Goal: Information Seeking & Learning: Find specific fact

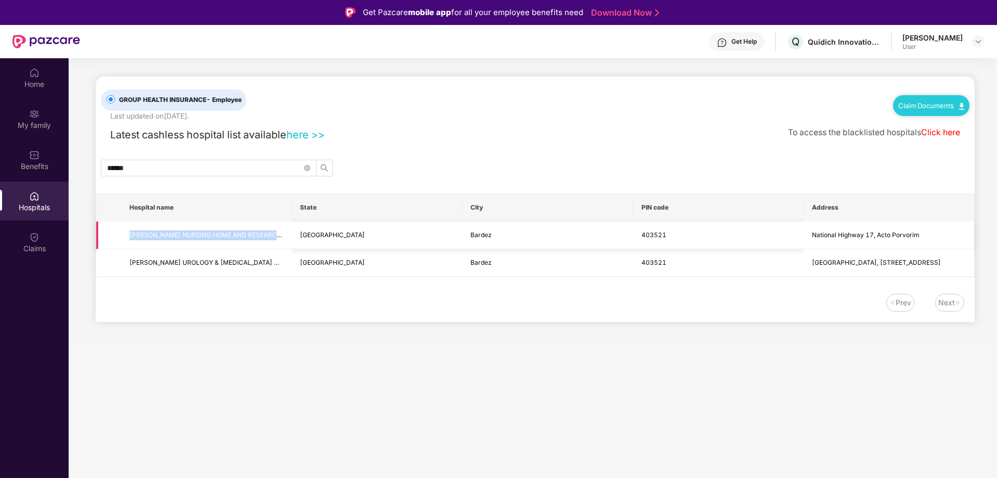
drag, startPoint x: 131, startPoint y: 233, endPoint x: 279, endPoint y: 241, distance: 147.7
click at [279, 242] on td "[PERSON_NAME] NURSING HOME AND RESEARCH CENTRE" at bounding box center [206, 235] width 170 height 28
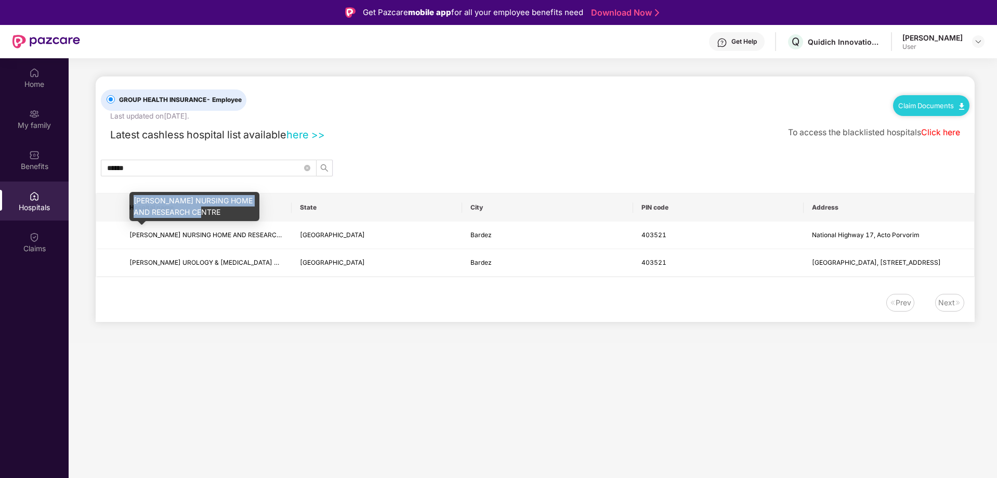
drag, startPoint x: 235, startPoint y: 214, endPoint x: 134, endPoint y: 192, distance: 103.6
click at [134, 192] on div "[PERSON_NAME] NURSING HOME AND RESEARCH CENTRE" at bounding box center [194, 206] width 130 height 29
copy div "[PERSON_NAME] NURSING HOME AND RESEARCH CENTRE"
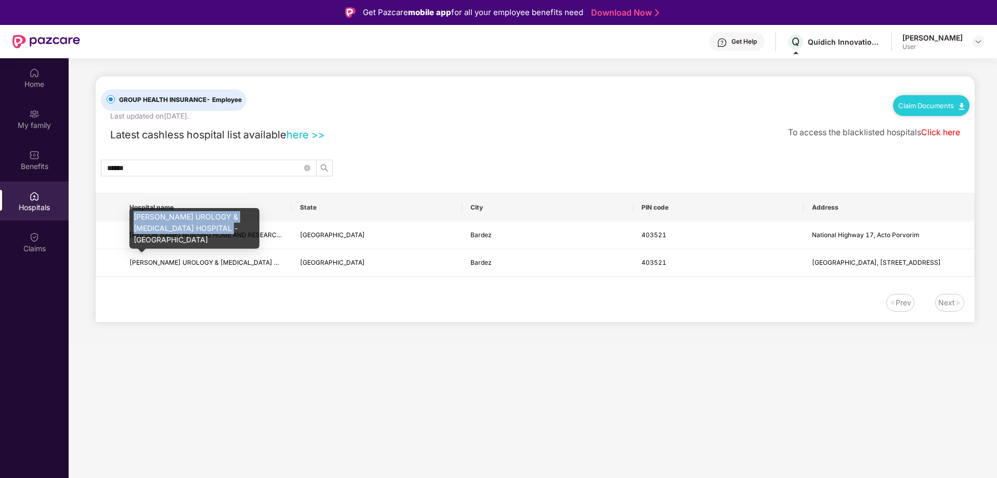
drag, startPoint x: 167, startPoint y: 242, endPoint x: 136, endPoint y: 219, distance: 39.0
click at [136, 219] on div "[PERSON_NAME] UROLOGY & [MEDICAL_DATA] HOSPITAL - [GEOGRAPHIC_DATA]" at bounding box center [194, 228] width 130 height 41
copy div "[PERSON_NAME] UROLOGY & [MEDICAL_DATA] HOSPITAL - [GEOGRAPHIC_DATA]"
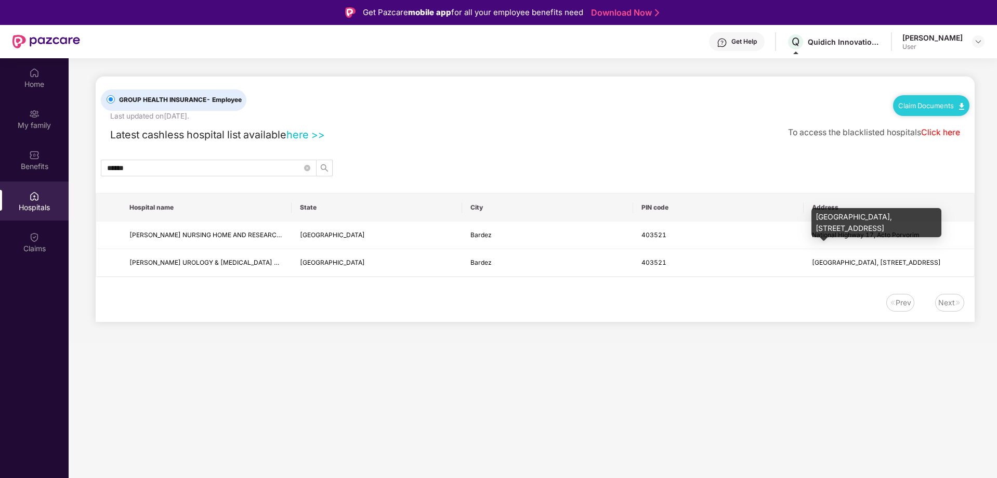
drag, startPoint x: 816, startPoint y: 217, endPoint x: 930, endPoint y: 241, distance: 116.2
click at [930, 237] on div "[GEOGRAPHIC_DATA], [STREET_ADDRESS]" at bounding box center [876, 222] width 130 height 29
copy div "[GEOGRAPHIC_DATA], [STREET_ADDRESS]"
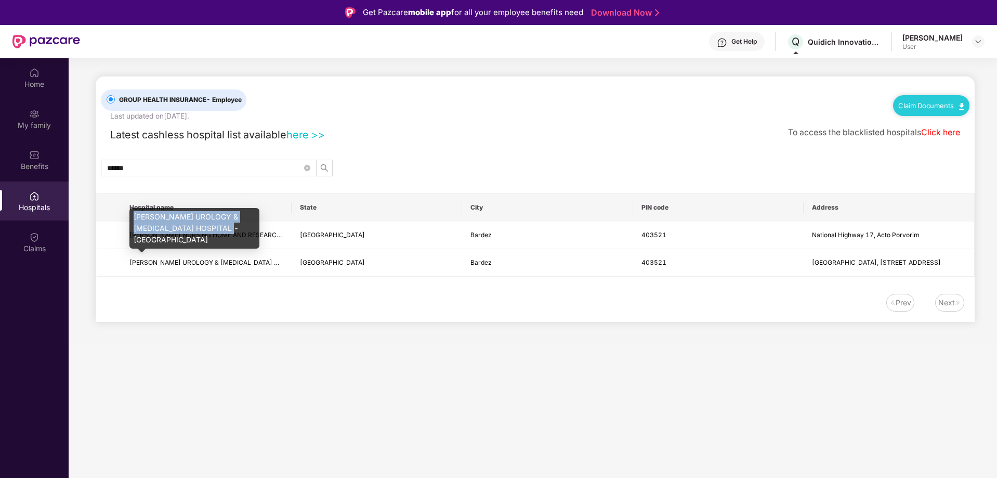
drag, startPoint x: 166, startPoint y: 243, endPoint x: 133, endPoint y: 218, distance: 41.6
click at [133, 218] on div "[PERSON_NAME] UROLOGY & [MEDICAL_DATA] HOSPITAL - [GEOGRAPHIC_DATA]" at bounding box center [194, 228] width 130 height 41
copy div "[PERSON_NAME] UROLOGY & [MEDICAL_DATA] HOSPITAL - [GEOGRAPHIC_DATA]"
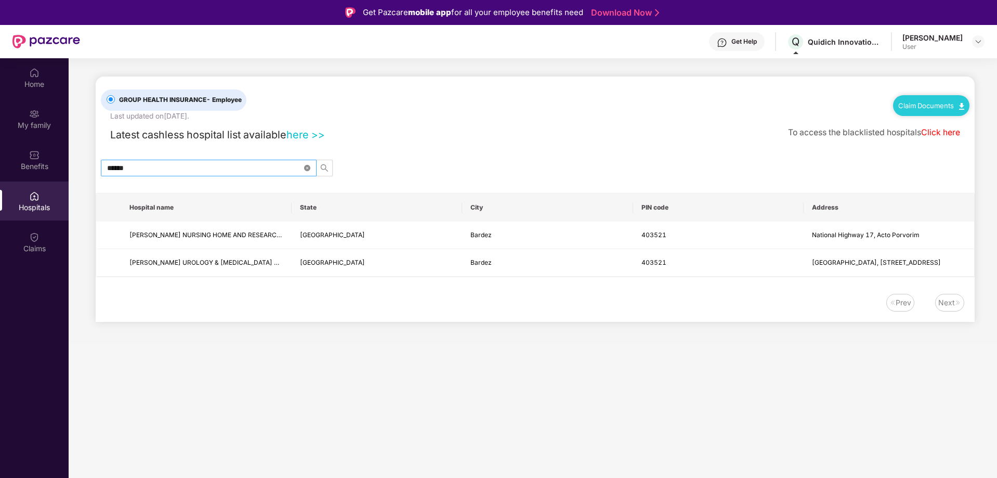
click at [306, 167] on icon "close-circle" at bounding box center [307, 168] width 6 height 6
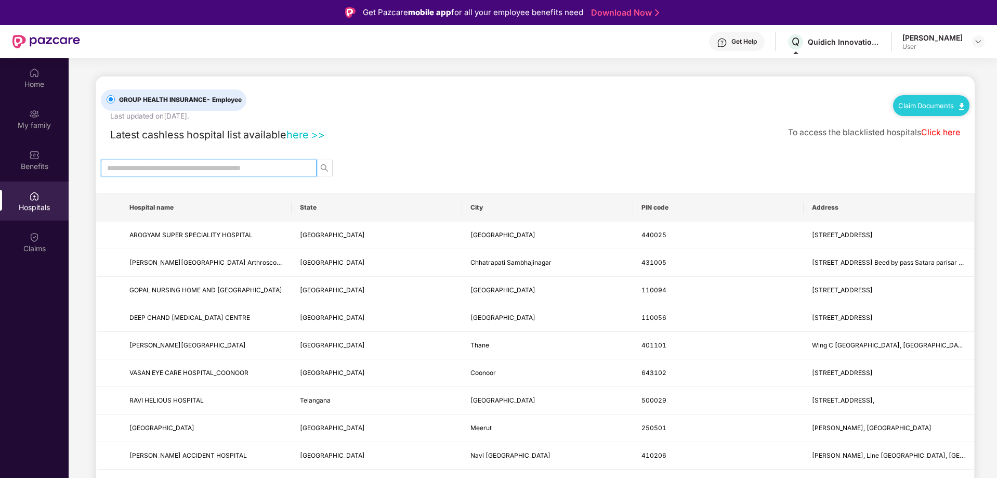
click at [384, 356] on td "[GEOGRAPHIC_DATA]" at bounding box center [376, 346] width 170 height 28
click at [20, 236] on div "Claims" at bounding box center [34, 241] width 69 height 39
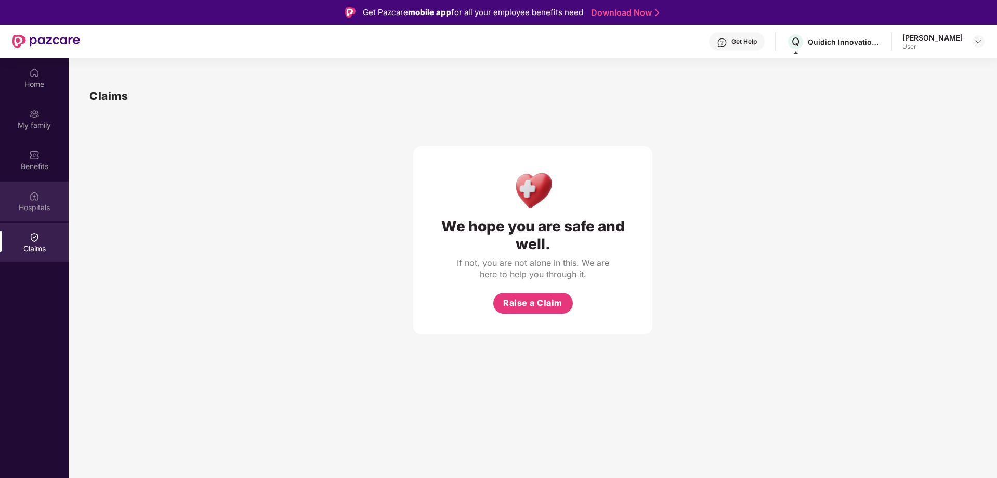
click at [31, 208] on div "Hospitals" at bounding box center [34, 207] width 69 height 10
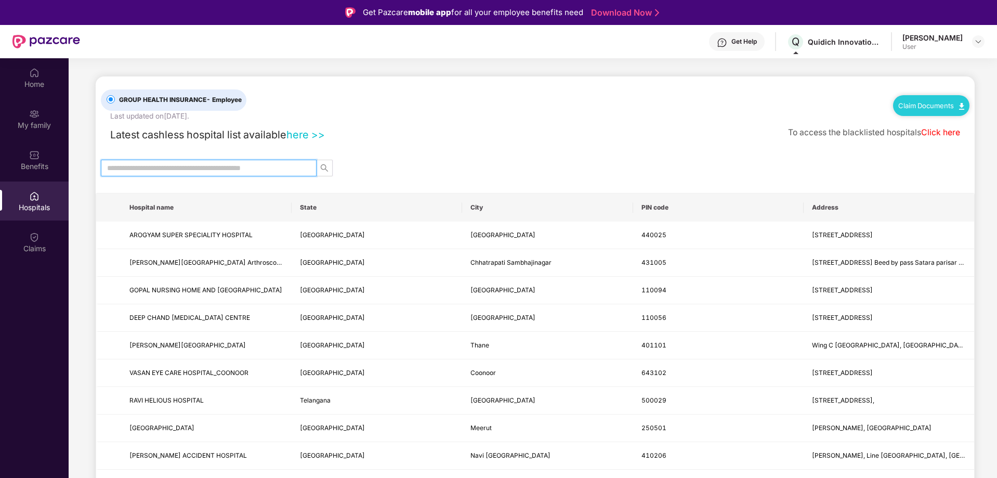
click at [151, 170] on input "text" at bounding box center [204, 167] width 195 height 11
type input "******"
